Goal: Navigation & Orientation: Find specific page/section

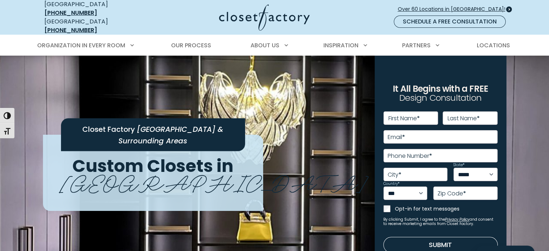
click at [445, 5] on span "Over 60 Locations in [GEOGRAPHIC_DATA]!" at bounding box center [454, 9] width 113 height 8
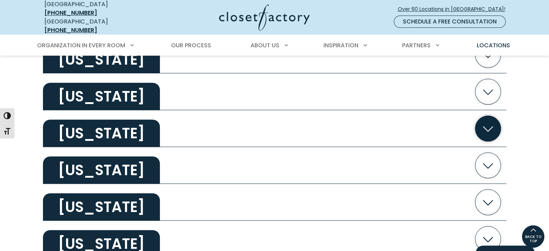
scroll to position [217, 0]
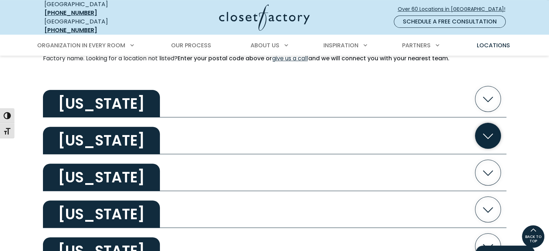
click at [81, 130] on h2 "[US_STATE]" at bounding box center [101, 140] width 117 height 27
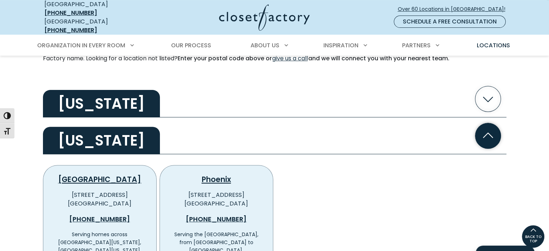
click at [488, 128] on icon "button" at bounding box center [488, 135] width 37 height 37
